Goal: Task Accomplishment & Management: Complete application form

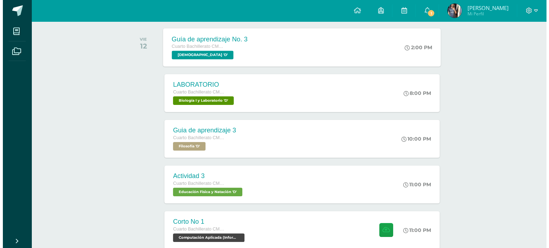
scroll to position [204, 0]
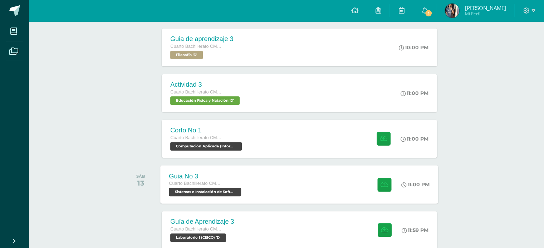
click at [265, 191] on div "Guia No 3 Cuarto Bachillerato CMP Bachillerato en CCLL con Orientación en Compu…" at bounding box center [299, 184] width 278 height 38
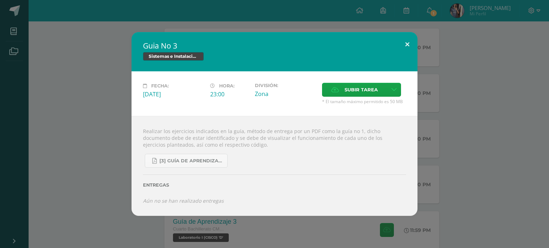
click at [406, 42] on button at bounding box center [407, 44] width 20 height 24
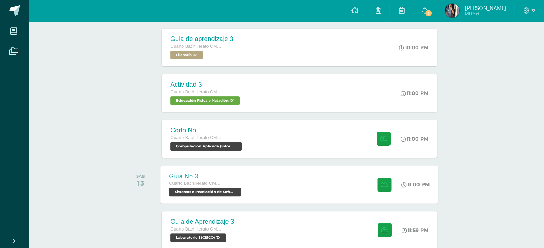
click at [263, 177] on div "Guia No 3 Cuarto Bachillerato CMP Bachillerato en CCLL con Orientación en Compu…" at bounding box center [299, 184] width 278 height 38
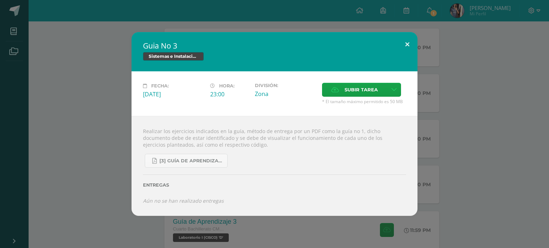
click at [398, 42] on button at bounding box center [407, 44] width 20 height 24
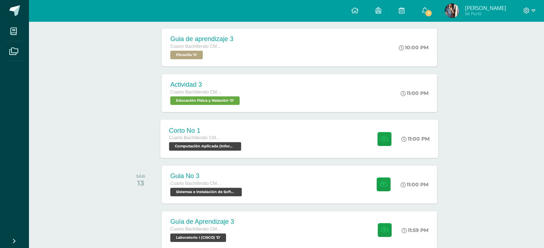
click at [283, 150] on div "Corto No 1 Cuarto Bachillerato CMP Bachillerato en CCLL con Orientación en Comp…" at bounding box center [299, 139] width 278 height 38
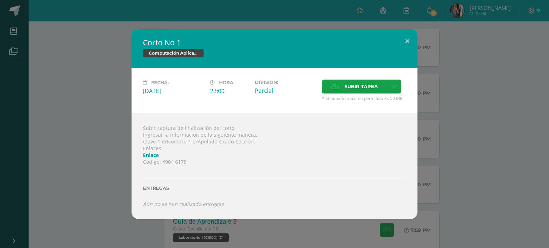
click at [145, 158] on link "Enlace" at bounding box center [151, 155] width 16 height 7
click at [378, 87] on label "Subir tarea" at bounding box center [354, 87] width 65 height 14
click at [0, 0] on input "Subir tarea" at bounding box center [0, 0] width 0 height 0
click at [409, 40] on button at bounding box center [407, 41] width 20 height 24
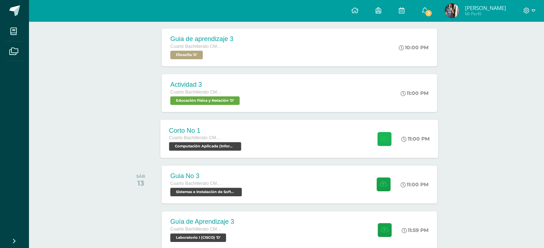
click at [379, 135] on button at bounding box center [384, 139] width 14 height 14
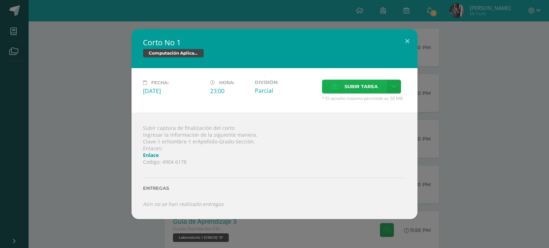
click at [367, 86] on span "Subir tarea" at bounding box center [361, 86] width 33 height 13
click at [0, 0] on input "Subir tarea" at bounding box center [0, 0] width 0 height 0
click at [347, 85] on span "Subir tarea" at bounding box center [361, 86] width 33 height 13
click at [0, 0] on input "Subir tarea" at bounding box center [0, 0] width 0 height 0
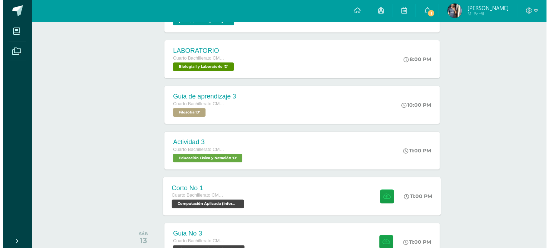
scroll to position [204, 0]
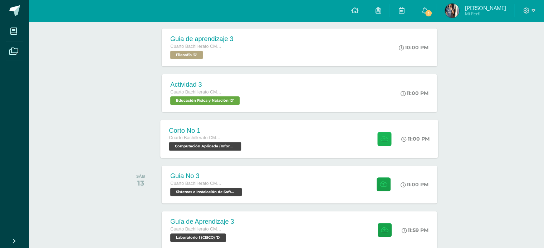
click at [377, 137] on button at bounding box center [384, 139] width 14 height 14
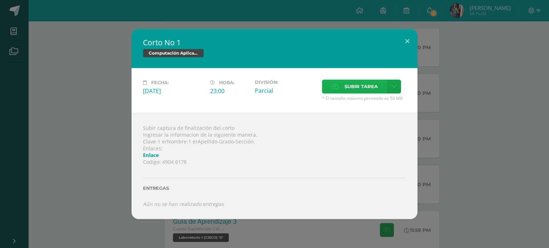
click at [344, 87] on label "Subir tarea" at bounding box center [354, 87] width 65 height 14
click at [0, 0] on input "Subir tarea" at bounding box center [0, 0] width 0 height 0
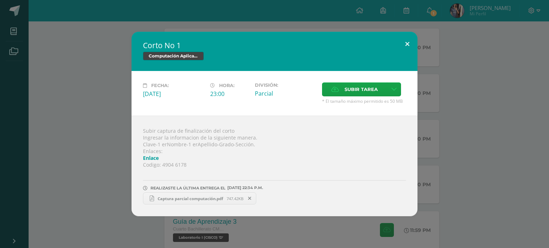
click at [407, 39] on button at bounding box center [407, 44] width 20 height 24
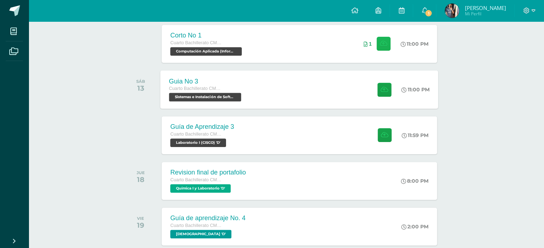
scroll to position [311, 0]
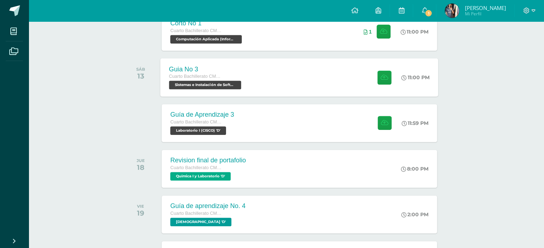
click at [304, 91] on div "Guia No 3 Cuarto Bachillerato CMP Bachillerato en CCLL con Orientación en Compu…" at bounding box center [299, 77] width 278 height 38
click at [307, 131] on div "Guía de Aprendizaje 3 Cuarto Bachillerato CMP Bachillerato en CCLL con Orientac…" at bounding box center [299, 123] width 278 height 38
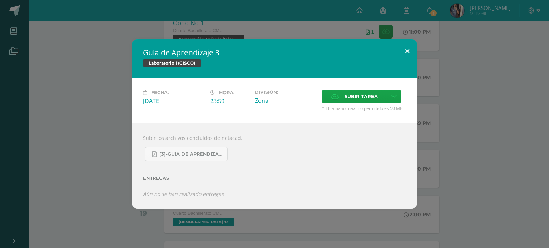
click at [405, 48] on button at bounding box center [407, 51] width 20 height 24
